Goal: Go to known website: Access a specific website the user already knows

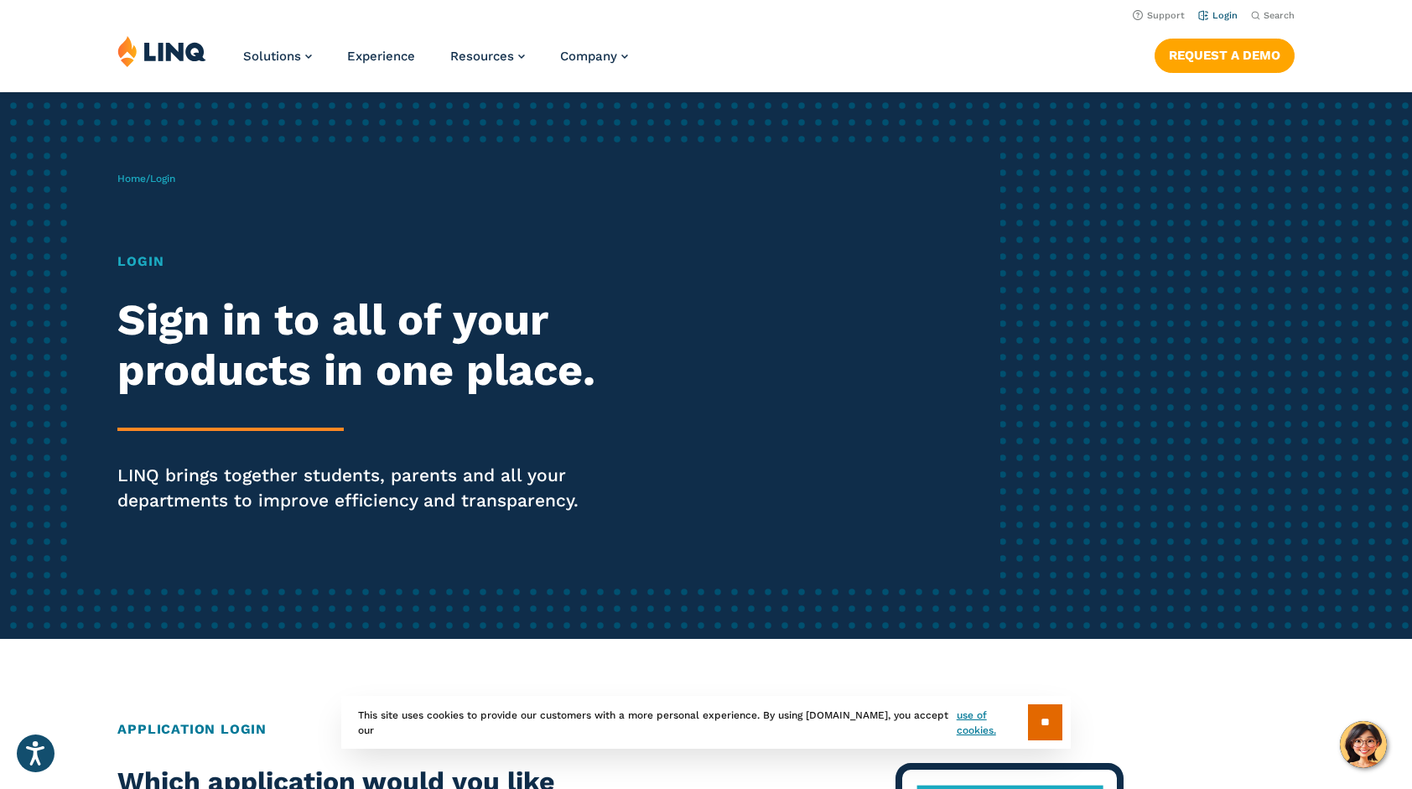
click at [1223, 13] on link "Login" at bounding box center [1217, 15] width 39 height 11
click at [1222, 15] on link "Login" at bounding box center [1217, 15] width 39 height 11
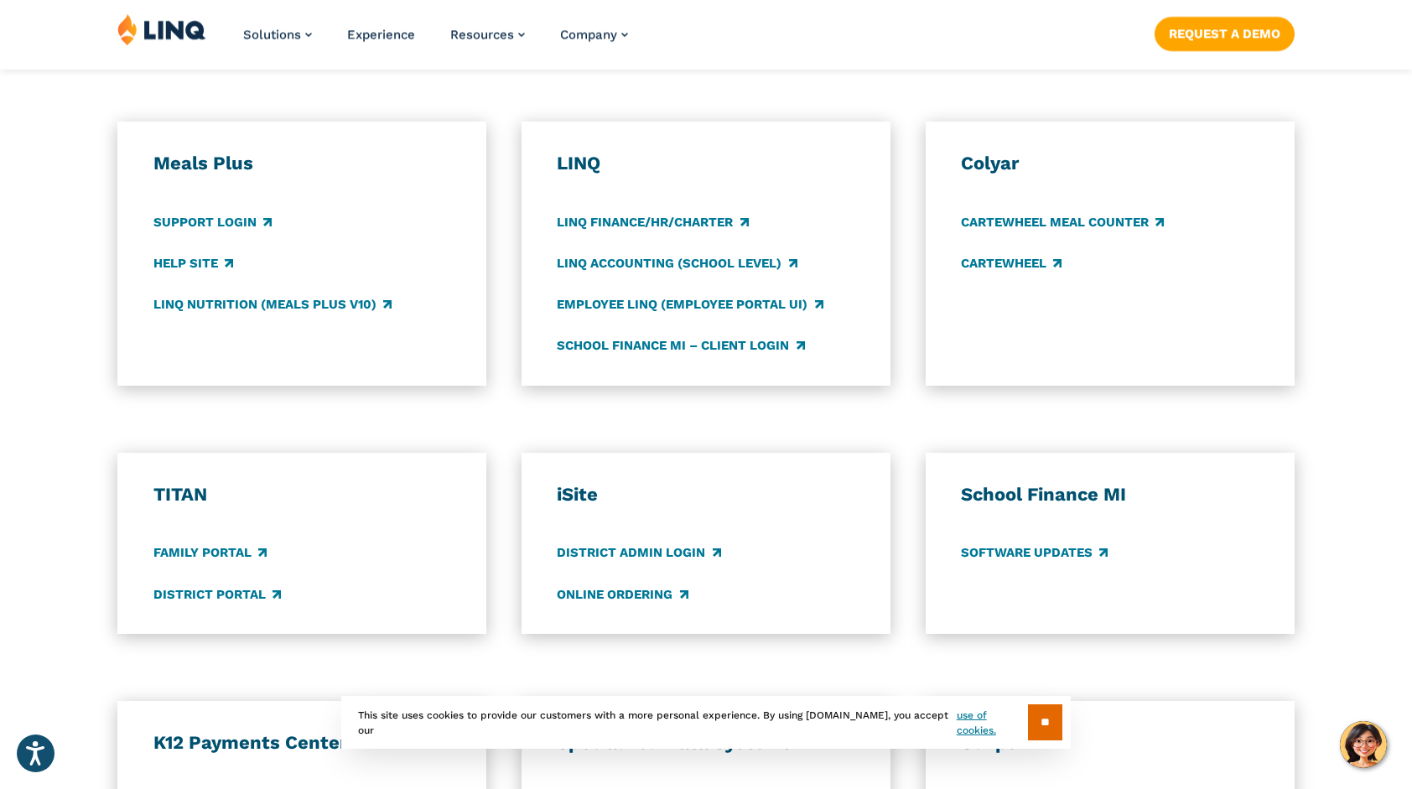
scroll to position [890, 0]
click at [675, 312] on link "Employee LINQ (Employee Portal UI)" at bounding box center [690, 303] width 266 height 18
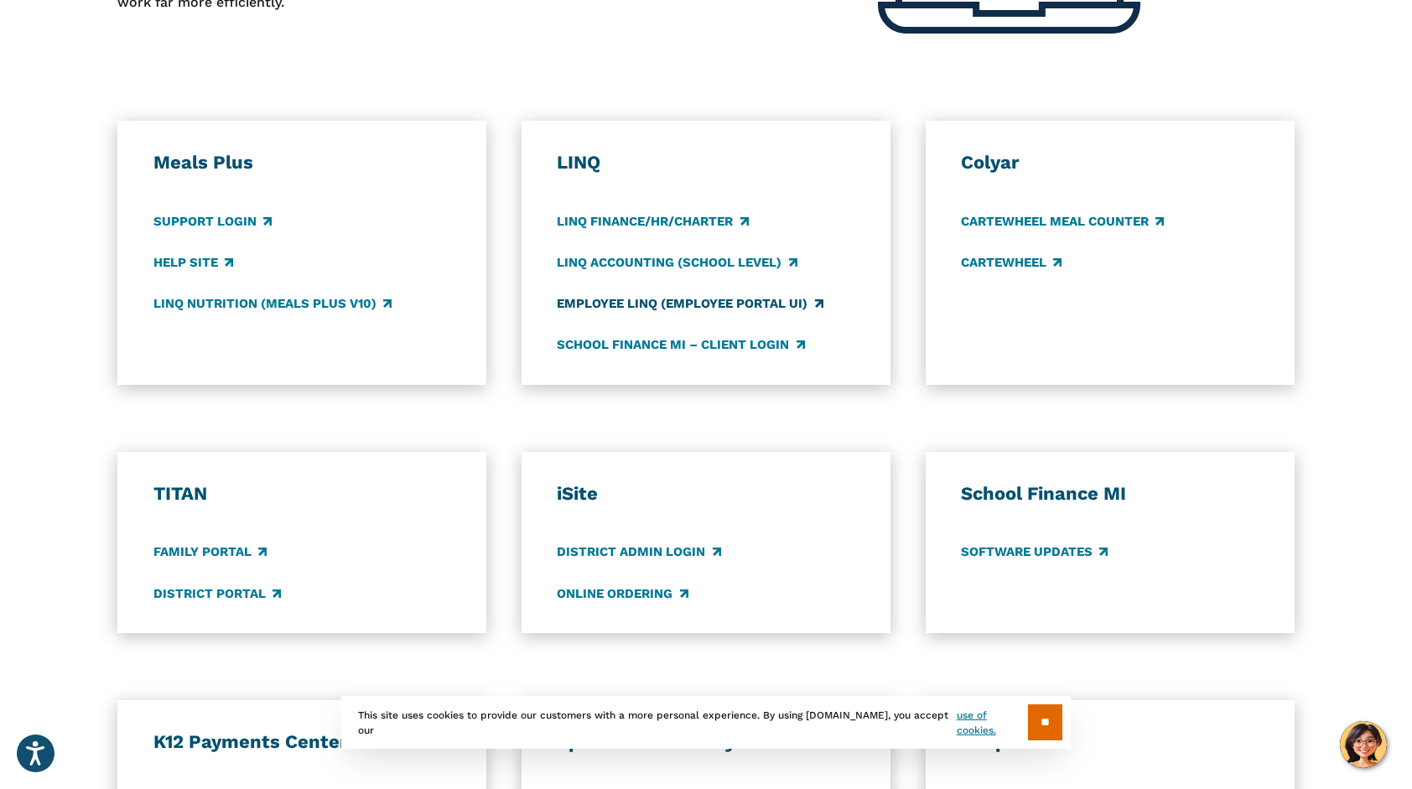
click at [629, 296] on link "Employee LINQ (Employee Portal UI)" at bounding box center [690, 303] width 266 height 18
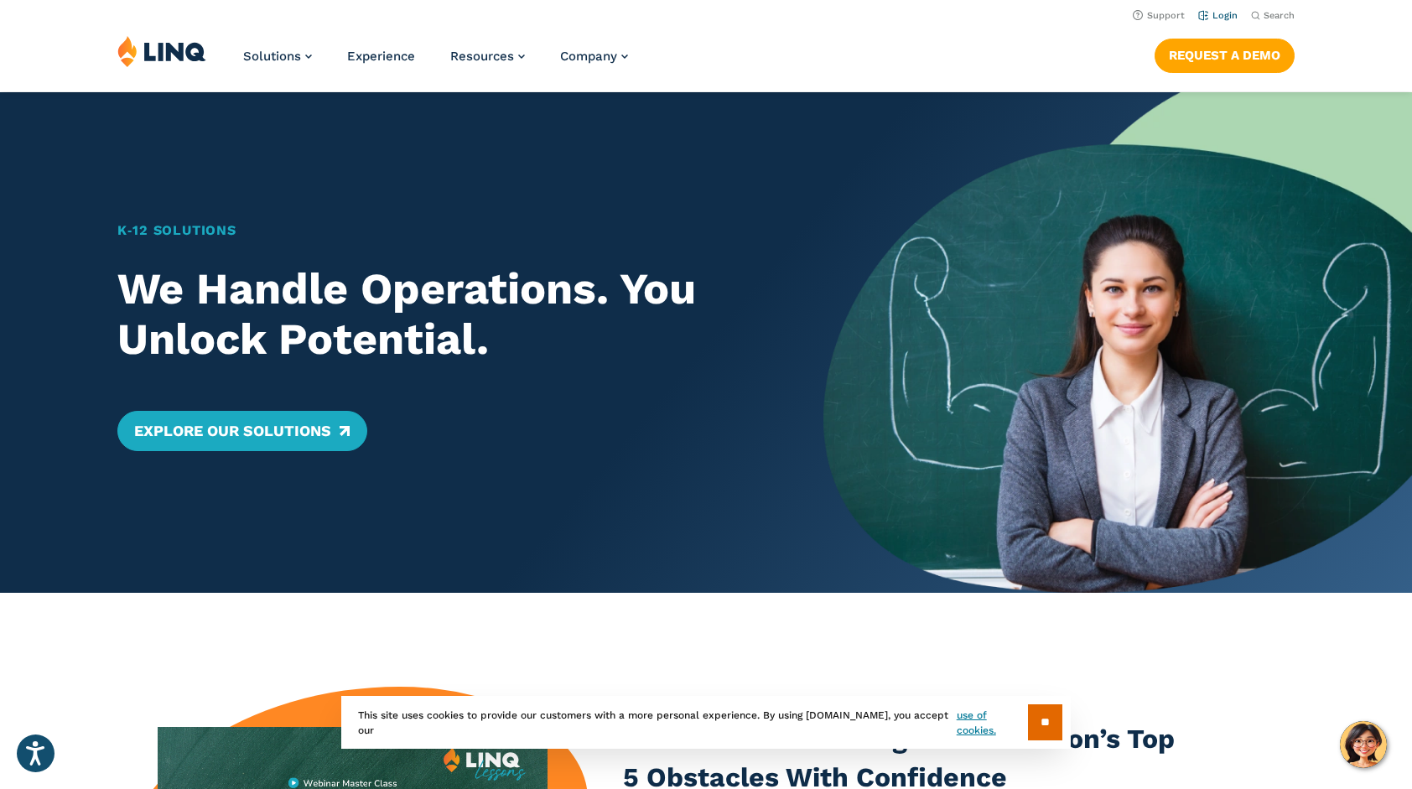
click at [1217, 13] on link "Login" at bounding box center [1217, 15] width 39 height 11
